Goal: Transaction & Acquisition: Purchase product/service

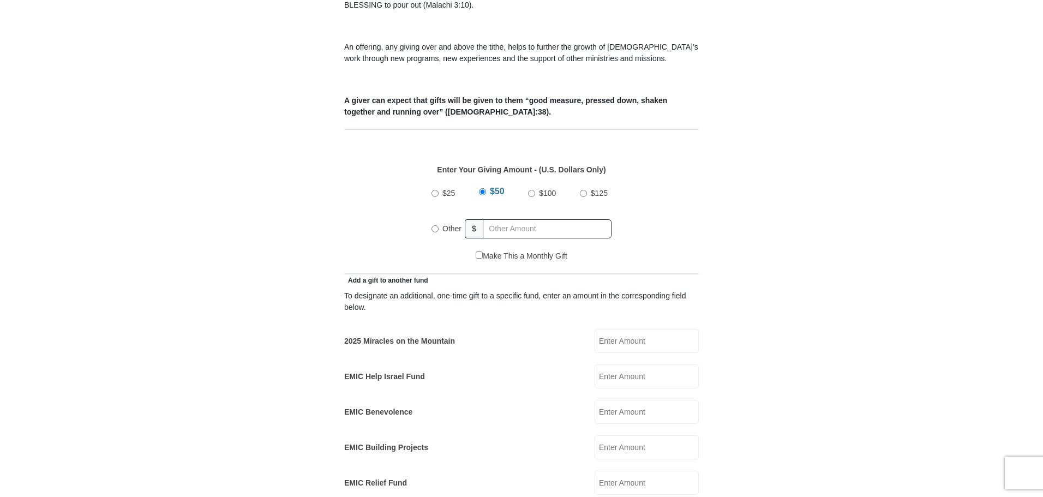
scroll to position [436, 0]
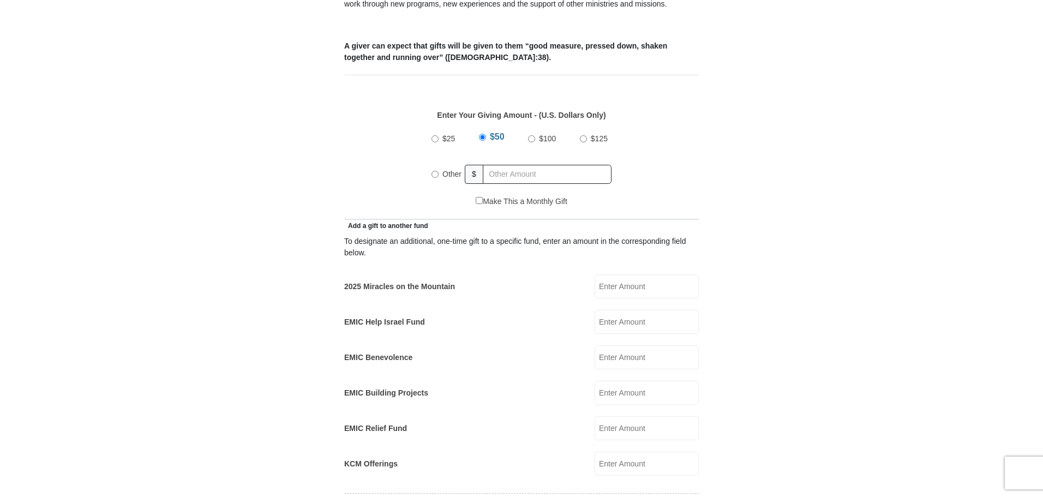
click at [434, 171] on input "Other" at bounding box center [434, 174] width 7 height 7
radio input "true"
click at [599, 274] on input "2025 Miracles on the Mountain" at bounding box center [646, 286] width 104 height 24
type input "50.00"
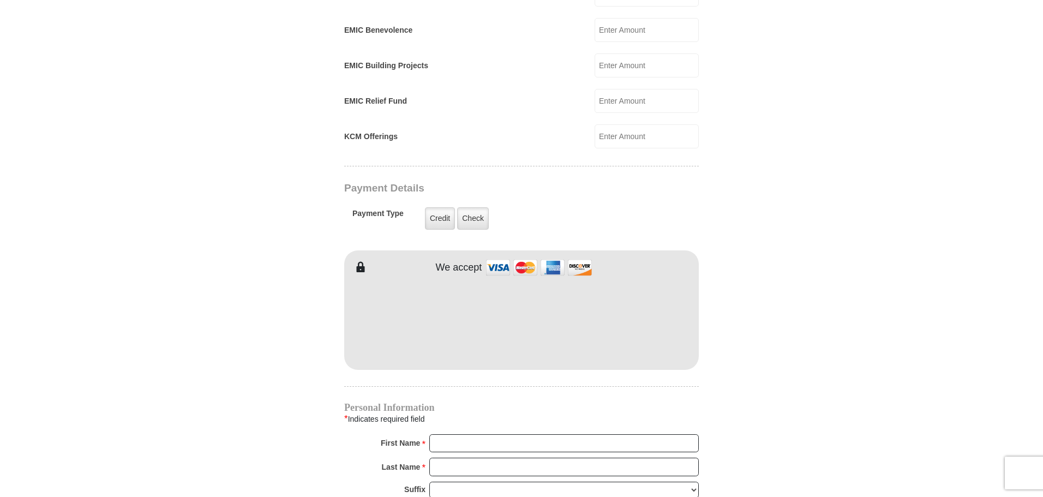
scroll to position [872, 0]
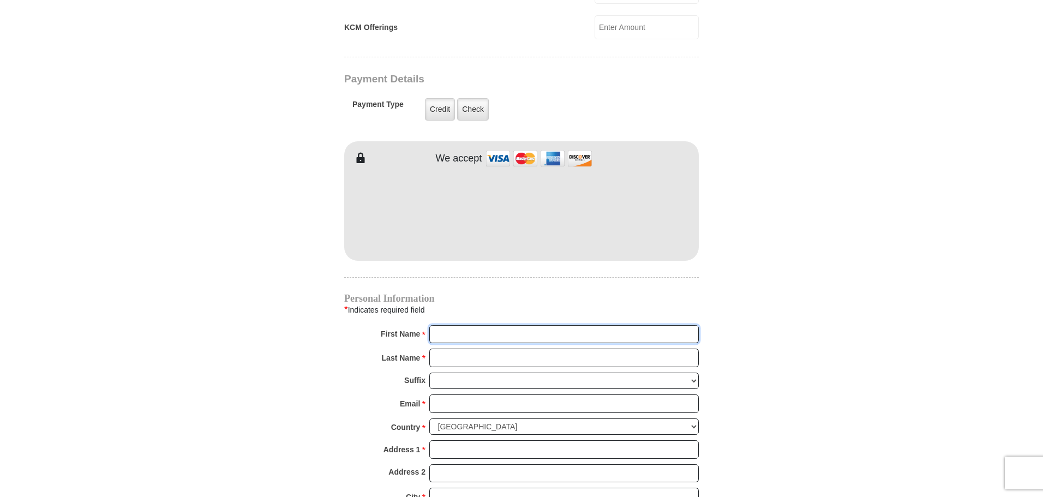
click at [437, 325] on input "First Name *" at bounding box center [563, 334] width 269 height 19
type input "[PERSON_NAME]"
click at [437, 348] on input "Last Name *" at bounding box center [563, 357] width 269 height 19
type input "[PERSON_NAME]"
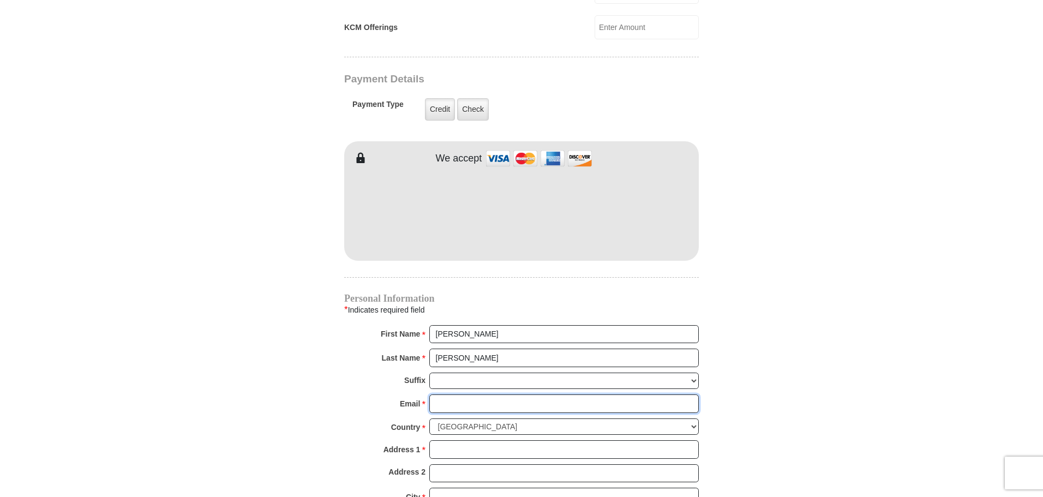
click at [439, 394] on input "Email *" at bounding box center [563, 403] width 269 height 19
type input "[PERSON_NAME][EMAIL_ADDRESS][DOMAIN_NAME]"
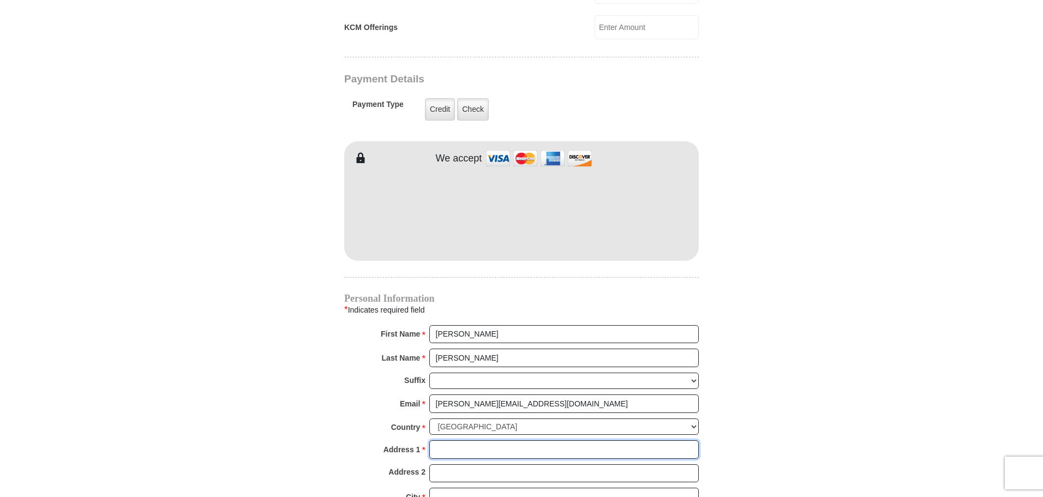
type input "[STREET_ADDRESS]"
type input "RANDALIA"
select select "IA"
type input "52164-8584"
type input "5634284647"
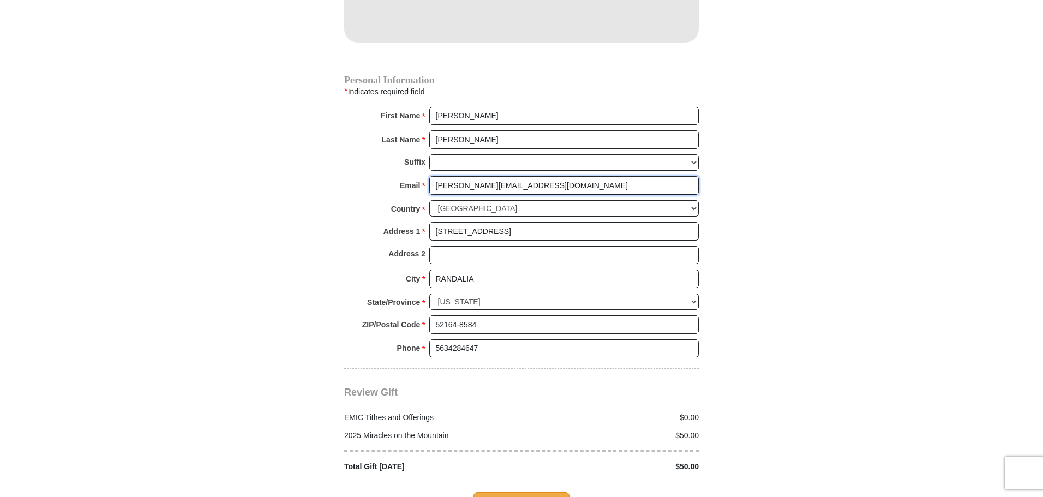
scroll to position [1145, 0]
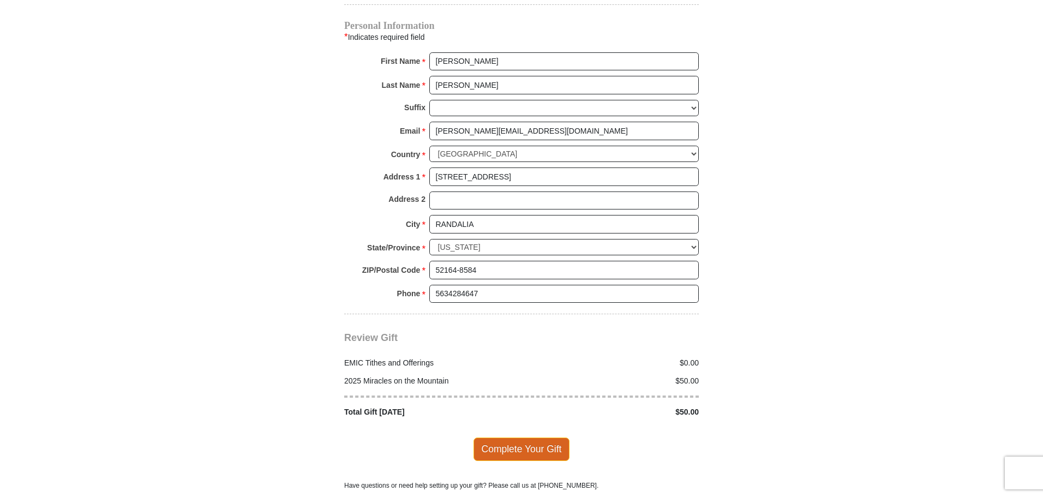
click at [521, 437] on span "Complete Your Gift" at bounding box center [521, 448] width 97 height 23
